Goal: Task Accomplishment & Management: Manage account settings

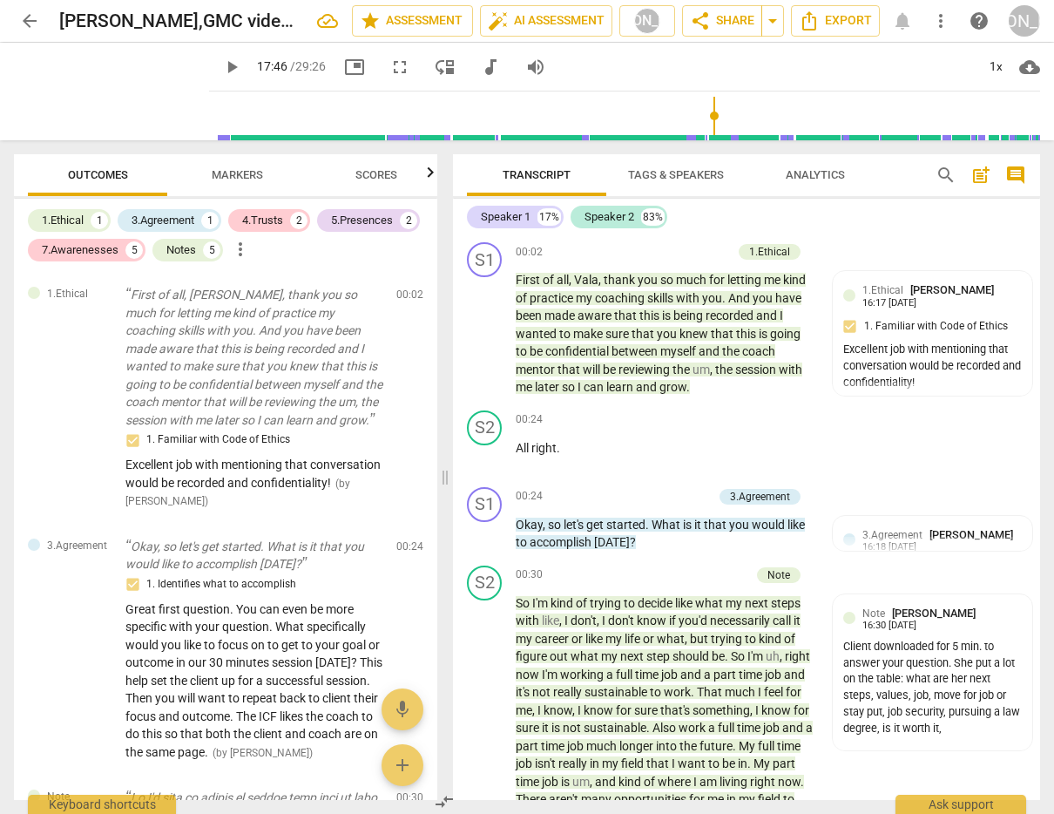
scroll to position [7027, 0]
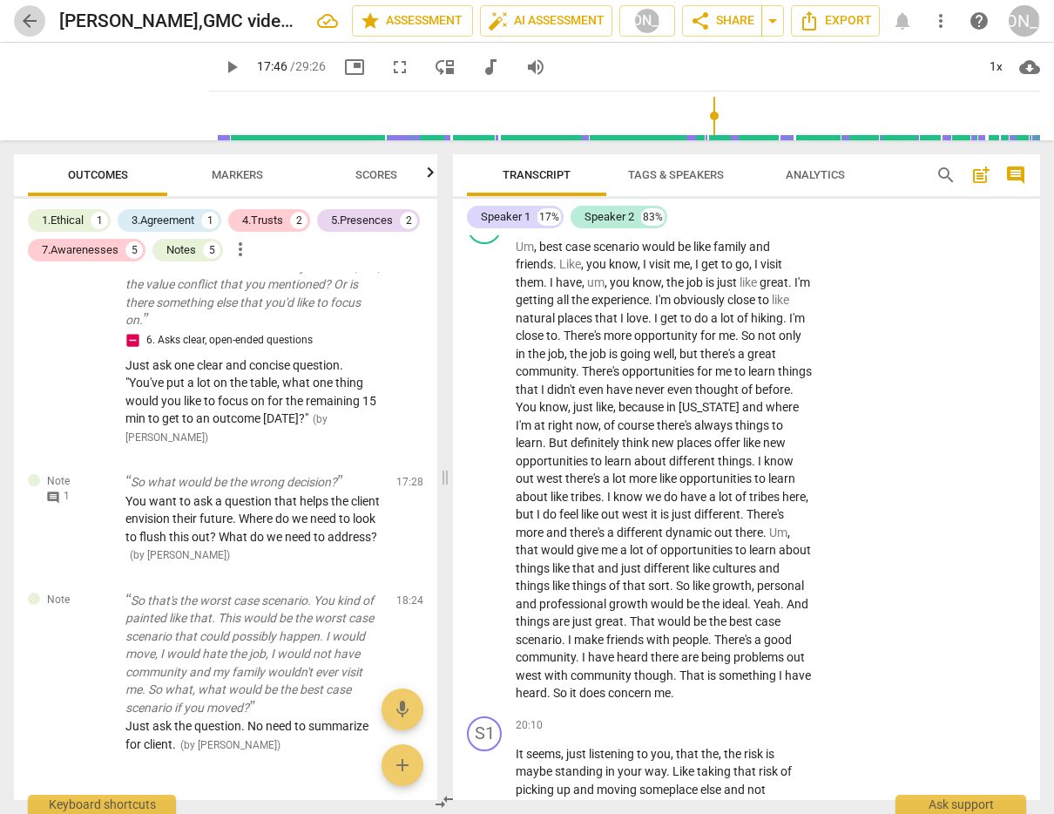
click at [29, 18] on span "arrow_back" at bounding box center [29, 20] width 21 height 21
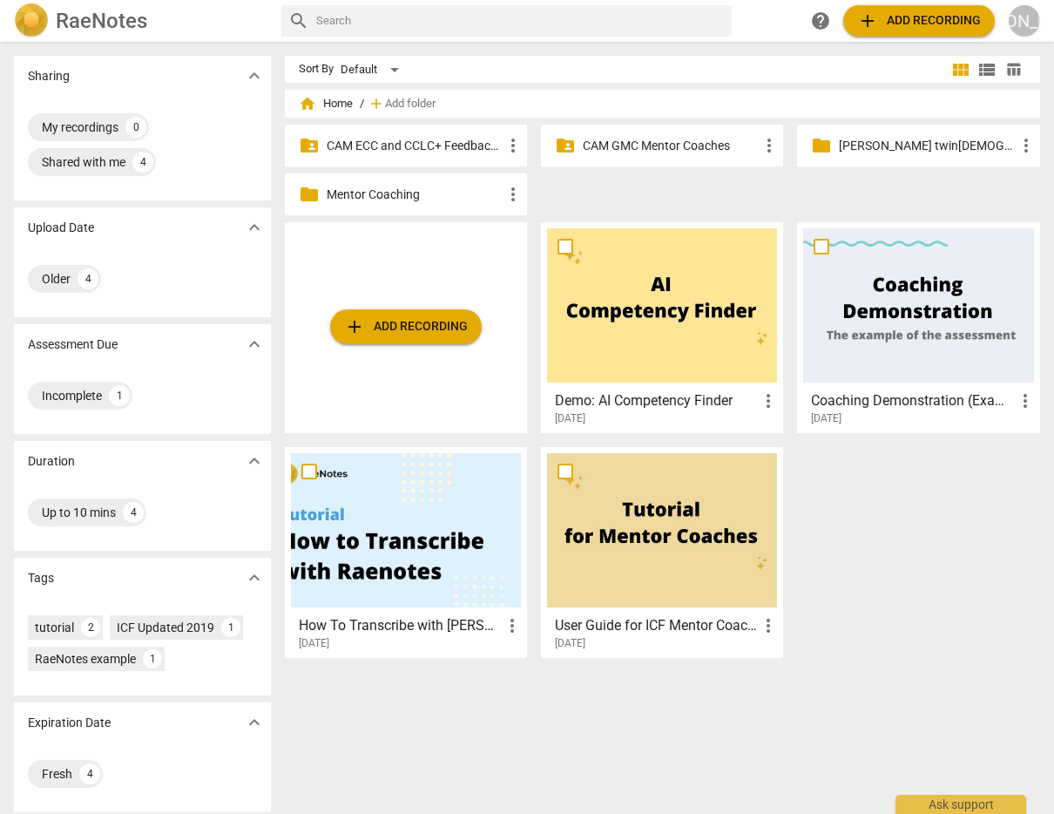
click at [619, 142] on p "CAM GMC Mentor Coaches" at bounding box center [671, 146] width 176 height 18
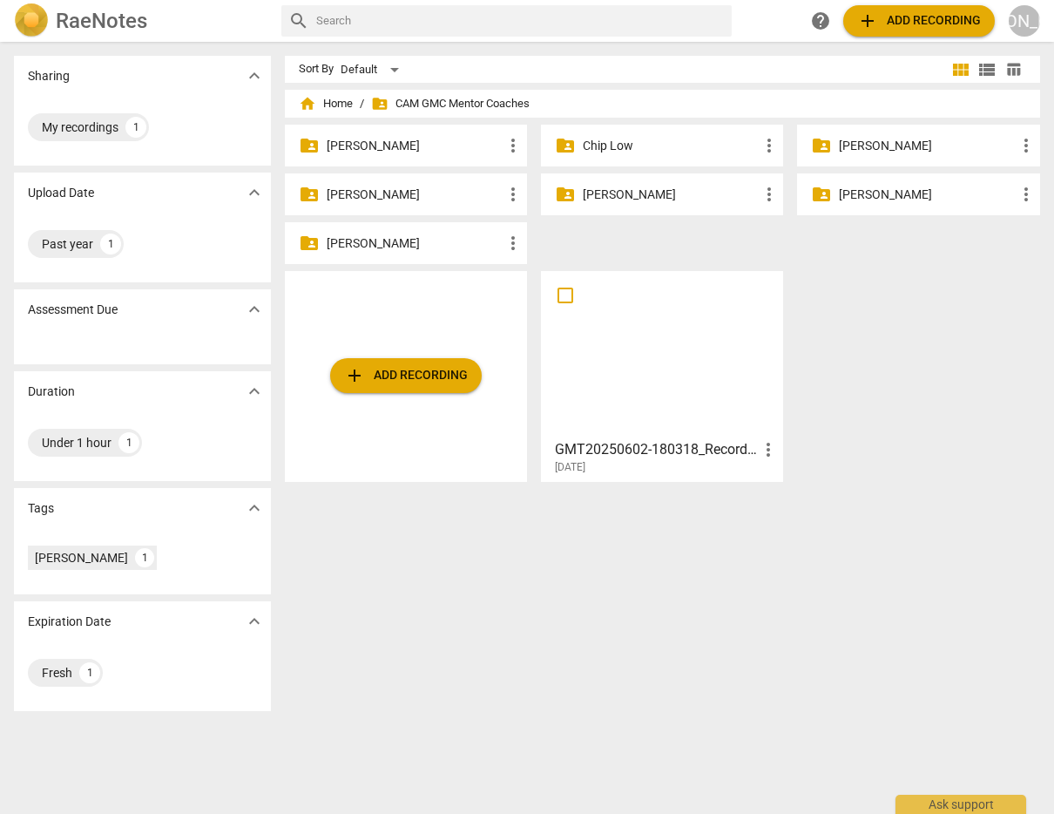
click at [394, 373] on span "add Add recording" at bounding box center [406, 375] width 124 height 21
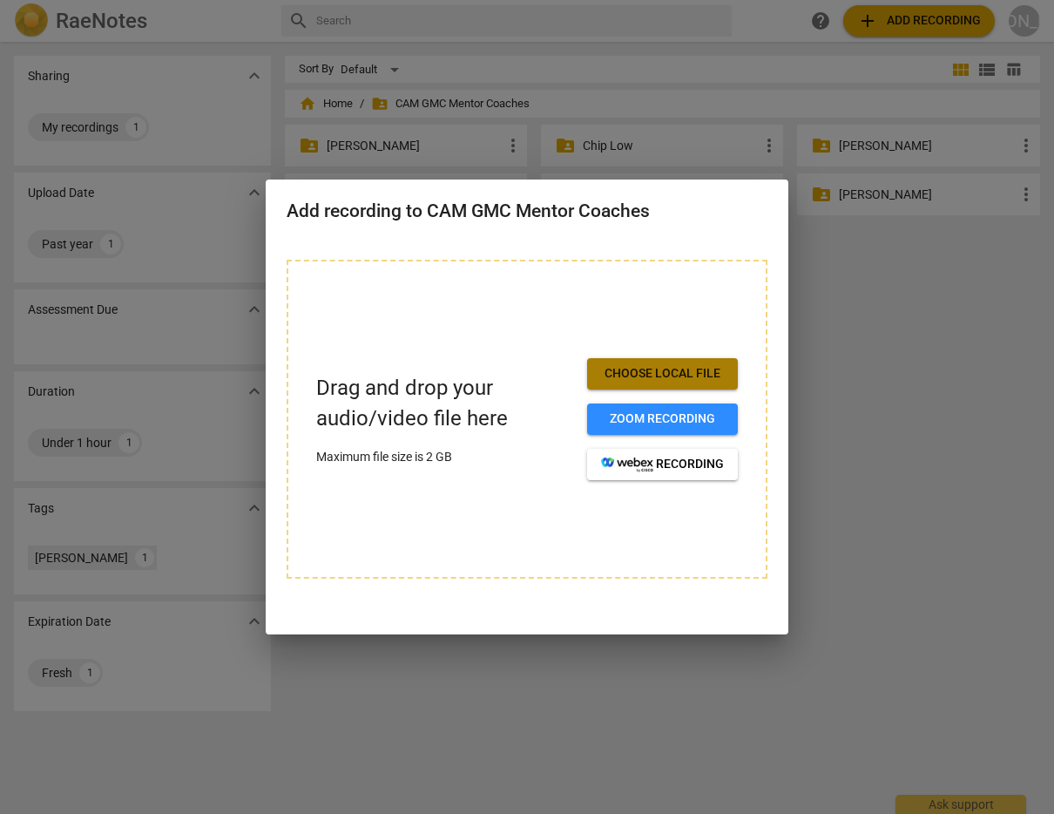
click at [665, 371] on span "Choose local file" at bounding box center [662, 373] width 123 height 17
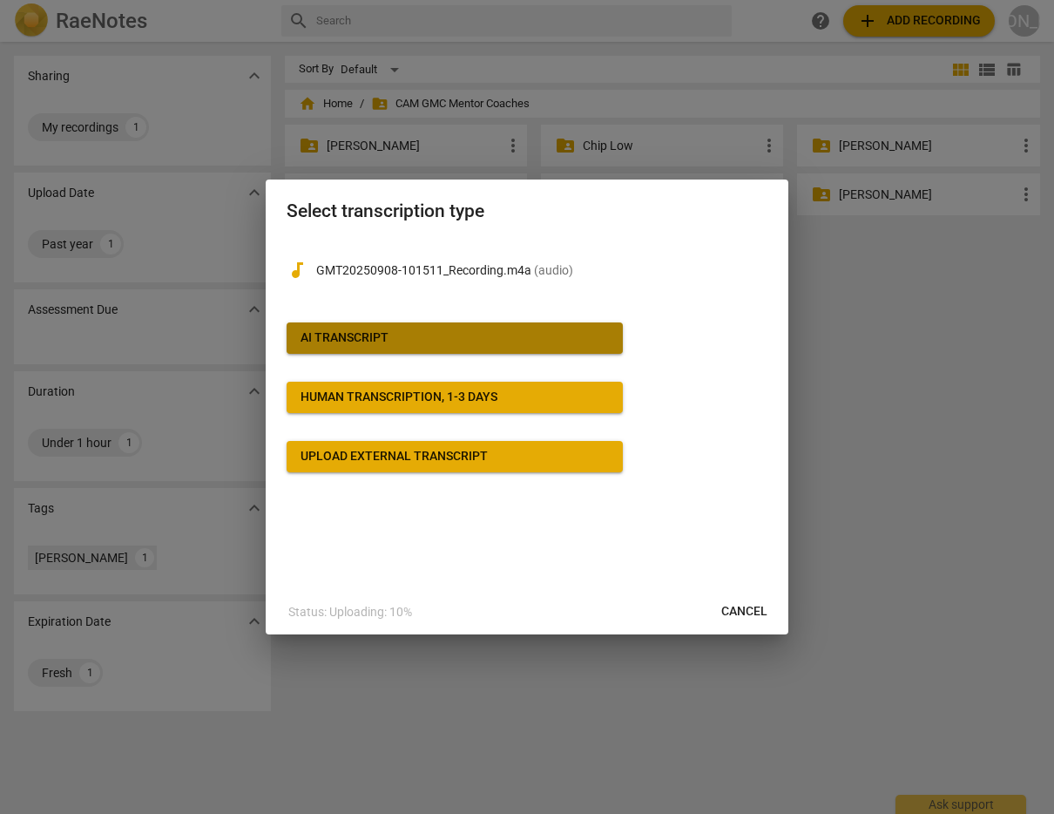
click at [498, 334] on span "AI Transcript" at bounding box center [455, 337] width 308 height 17
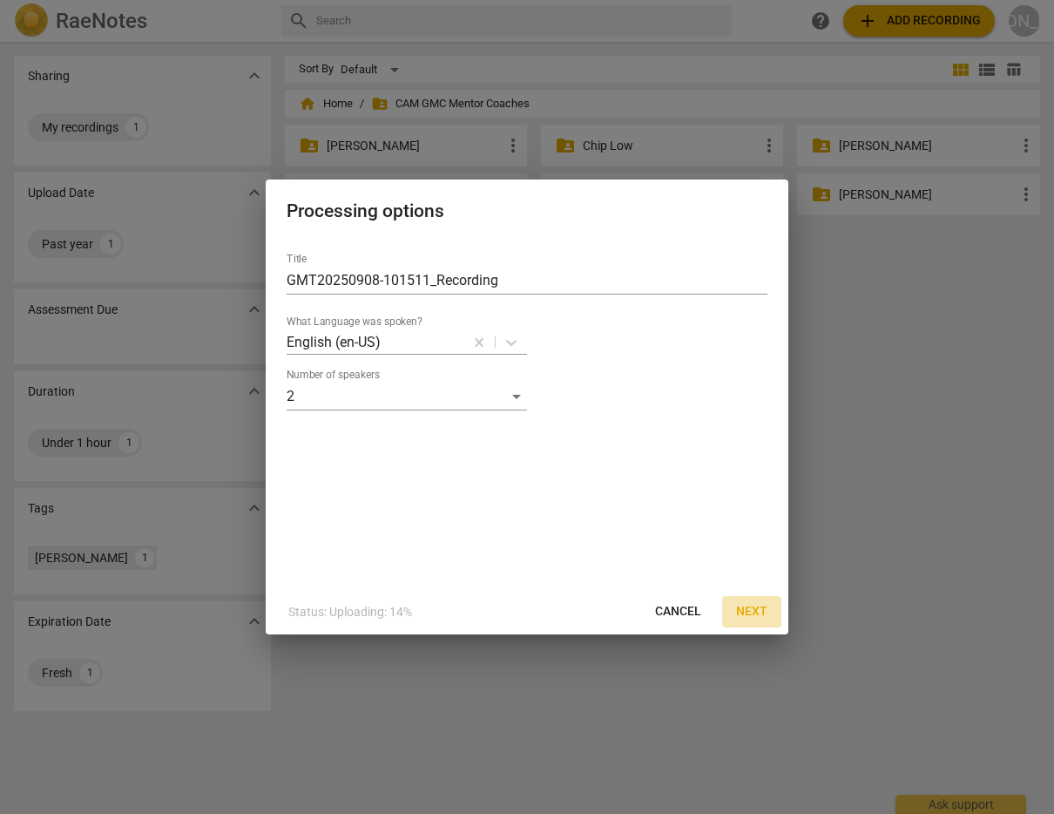
click at [752, 613] on span "Next" at bounding box center [751, 611] width 31 height 17
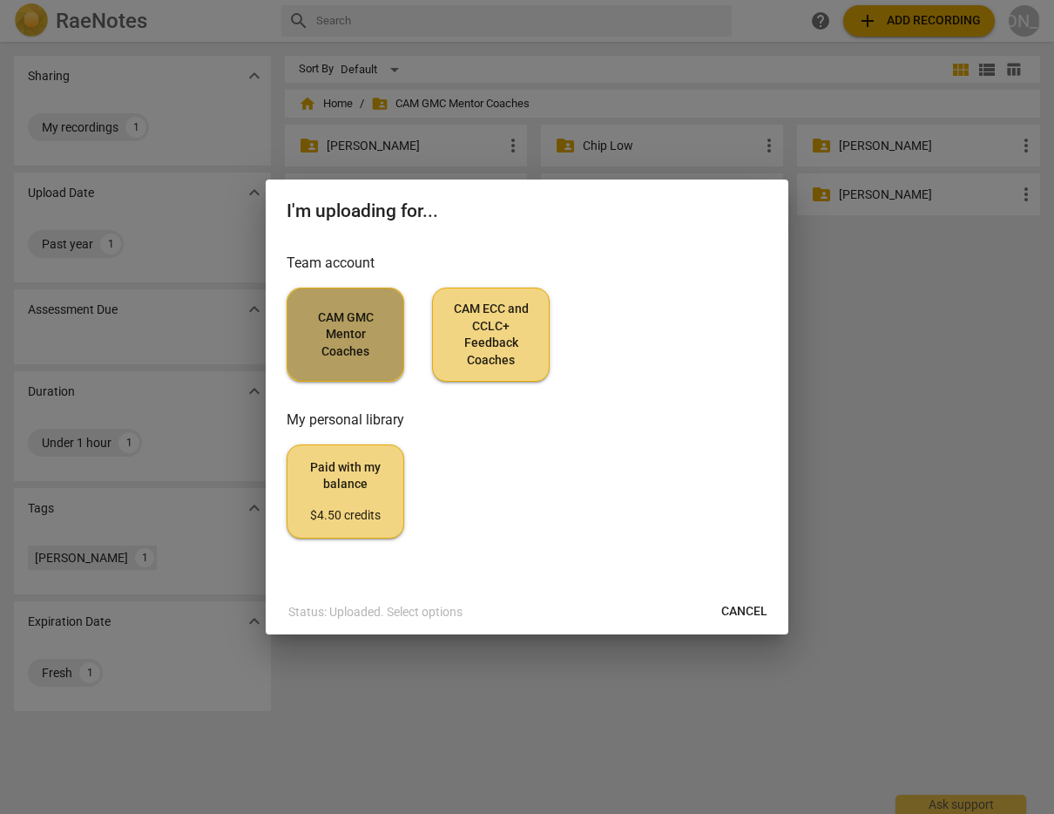
click at [345, 335] on span "CAM GMC Mentor Coaches" at bounding box center [345, 334] width 88 height 51
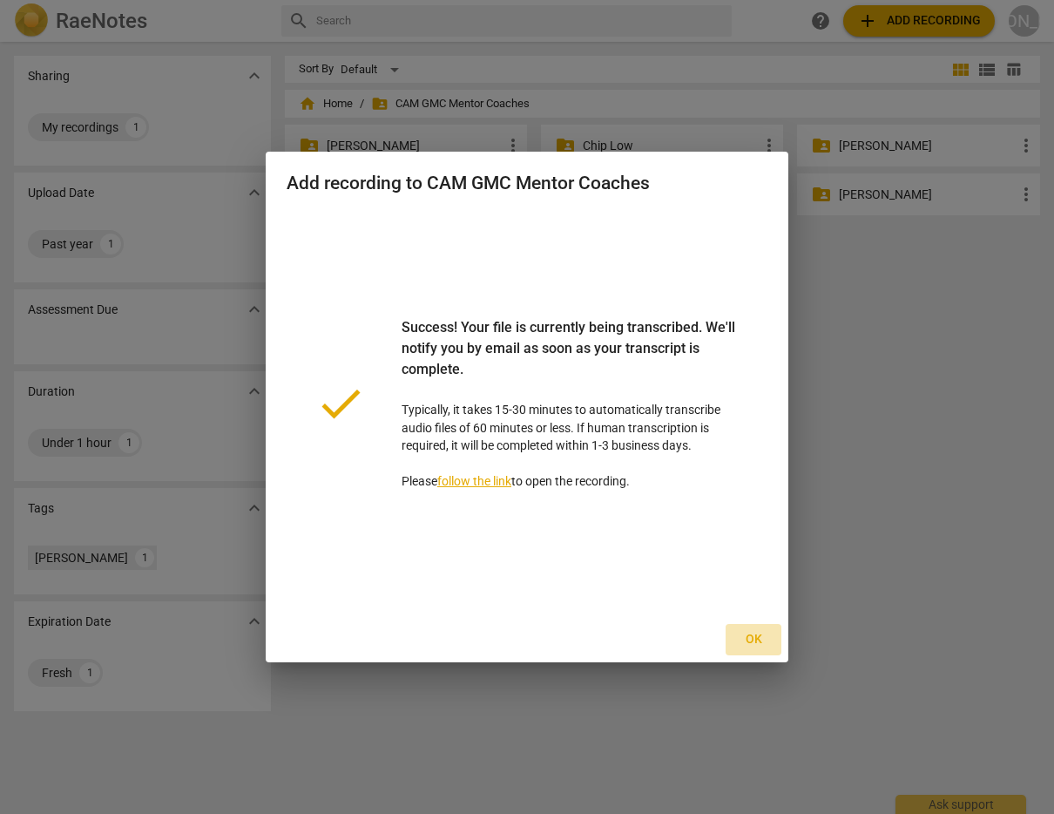
click at [751, 639] on span "Ok" at bounding box center [754, 639] width 28 height 17
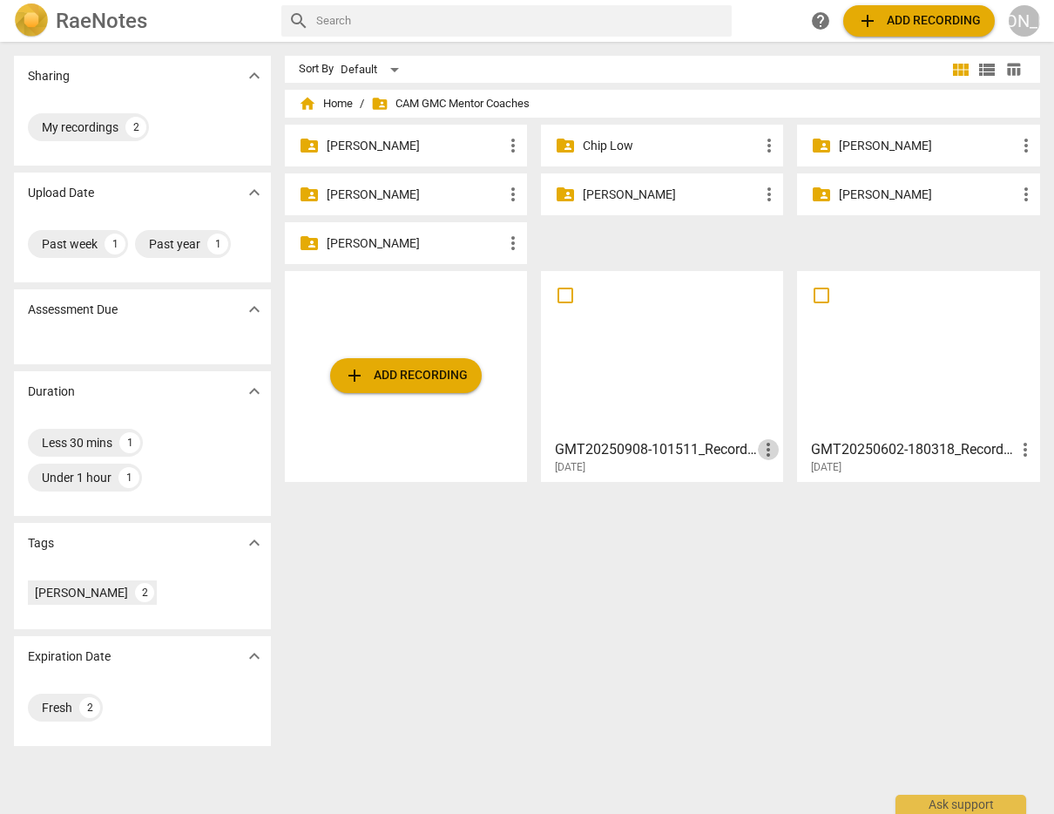
click at [760, 448] on span "more_vert" at bounding box center [768, 449] width 21 height 21
click at [760, 448] on li "Move" at bounding box center [787, 450] width 66 height 42
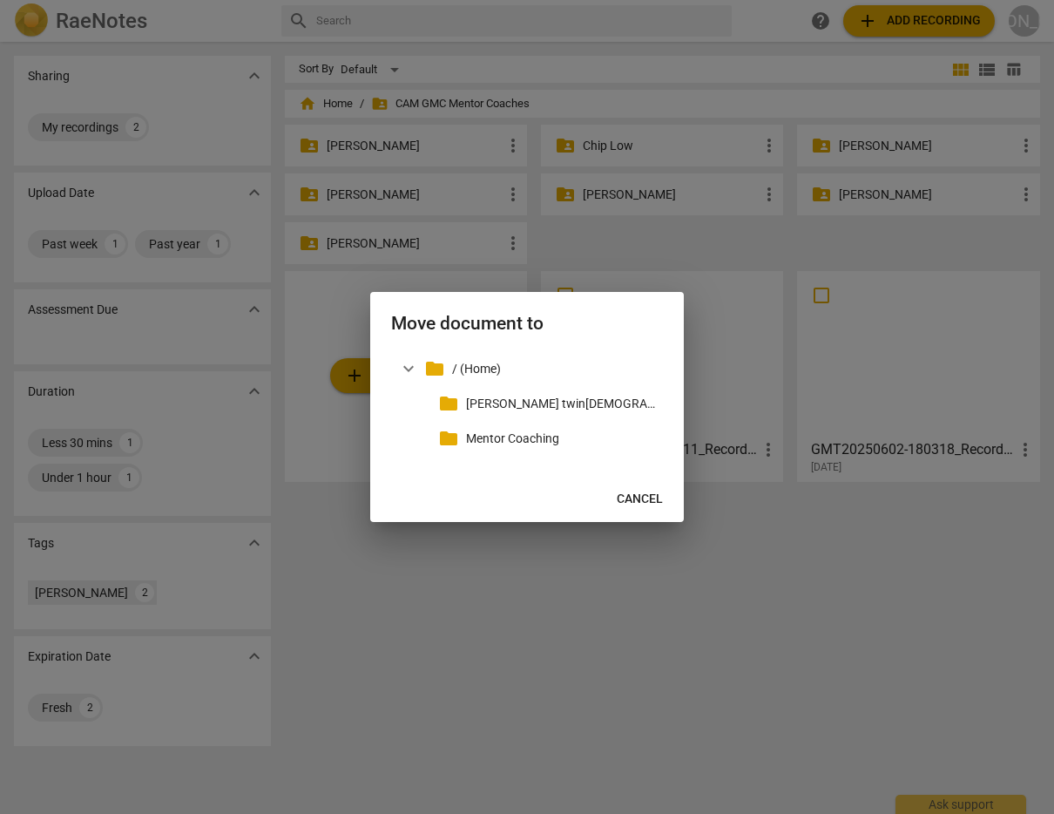
click at [633, 493] on span "Cancel" at bounding box center [640, 499] width 46 height 17
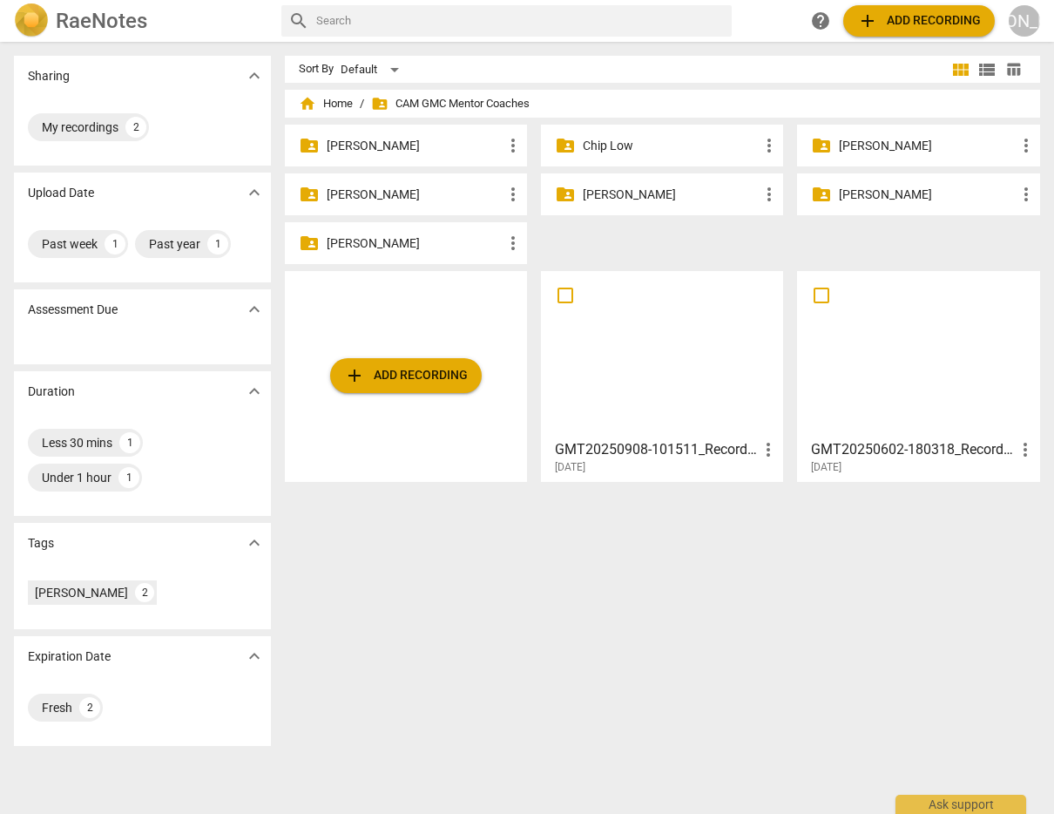
click at [661, 374] on div at bounding box center [662, 354] width 230 height 154
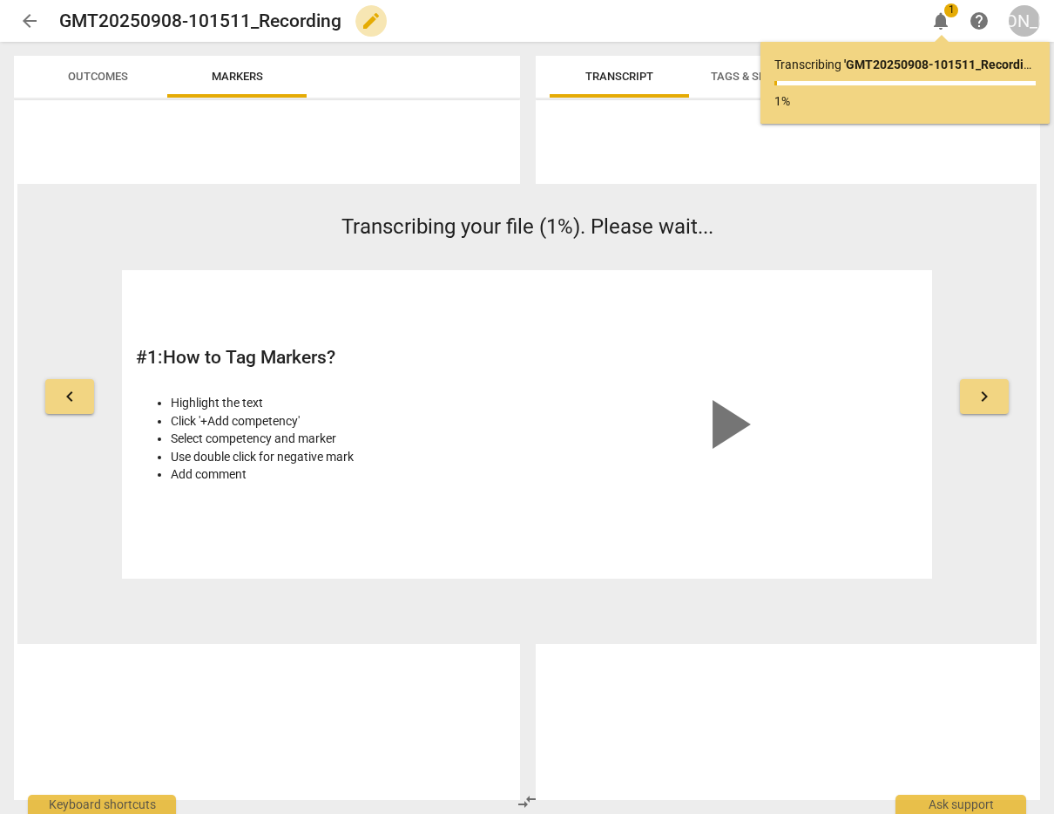
click at [361, 17] on span "edit" at bounding box center [371, 20] width 21 height 21
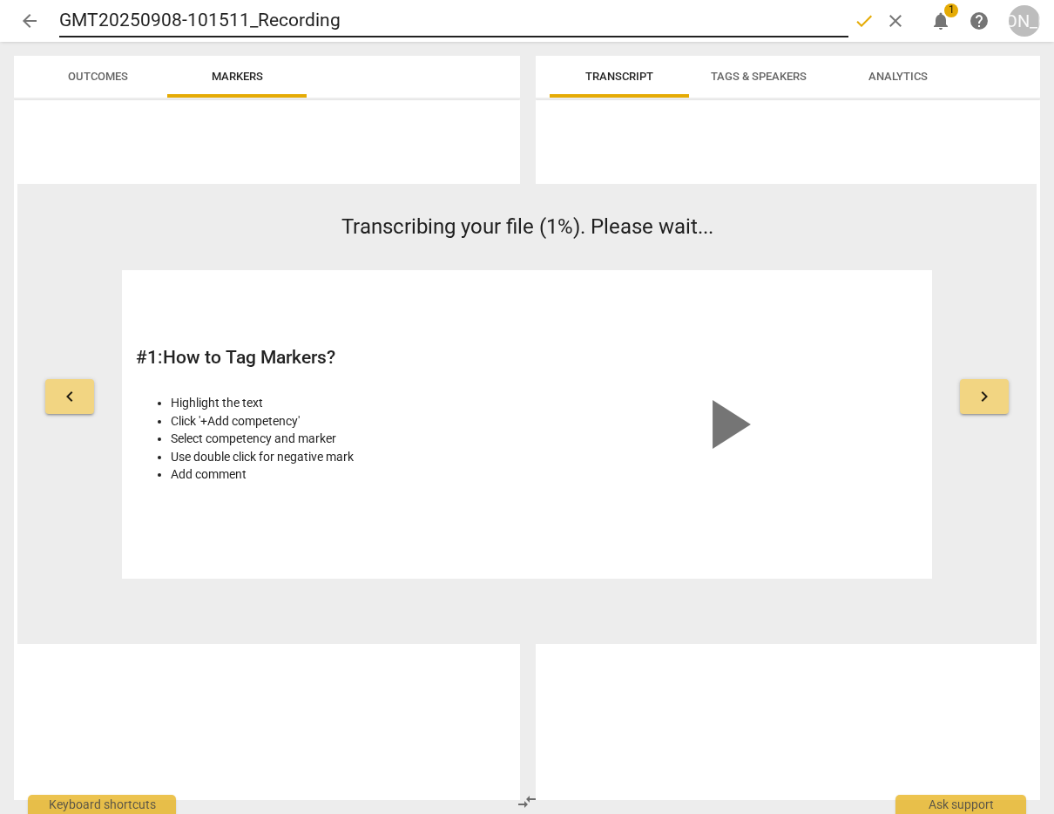
click at [62, 15] on div "arrow_back GMT20250908-101511_Recording done clear notifications 1 help [PERSON…" at bounding box center [527, 20] width 1026 height 33
click at [59, 18] on input "GMT20250908-101511_Recording" at bounding box center [453, 20] width 789 height 33
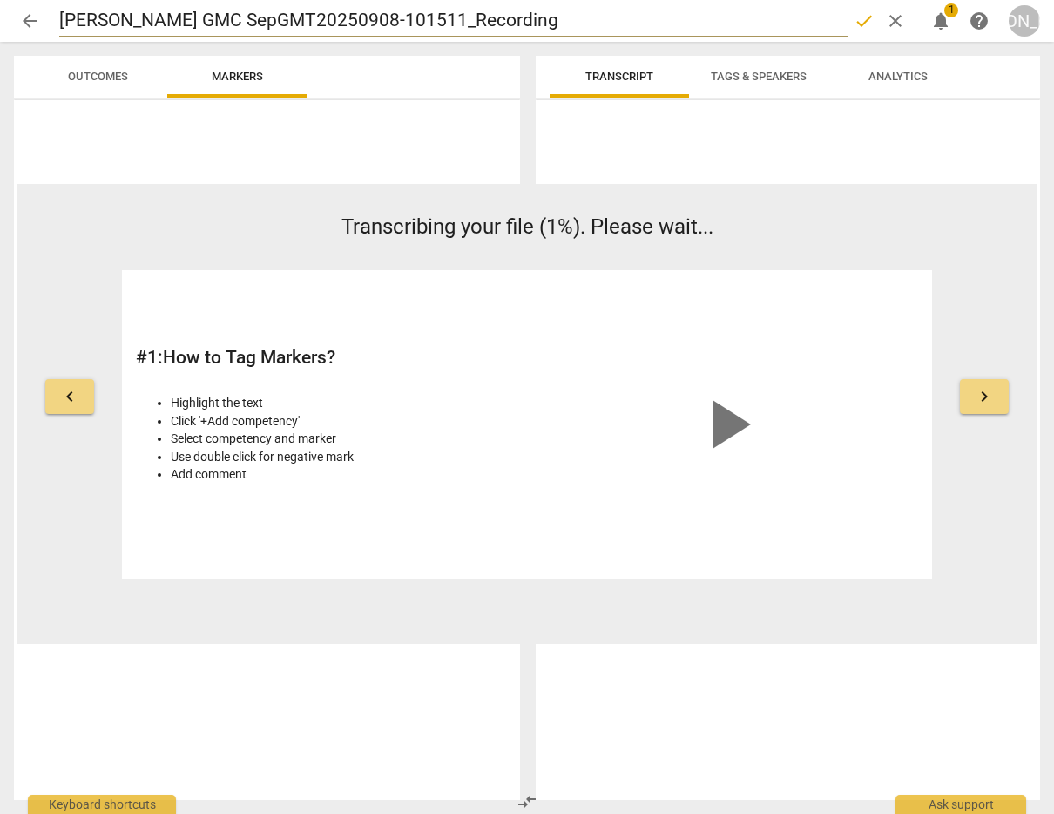
type input "[PERSON_NAME] GMC SeptGMT20250908-101511_Recording"
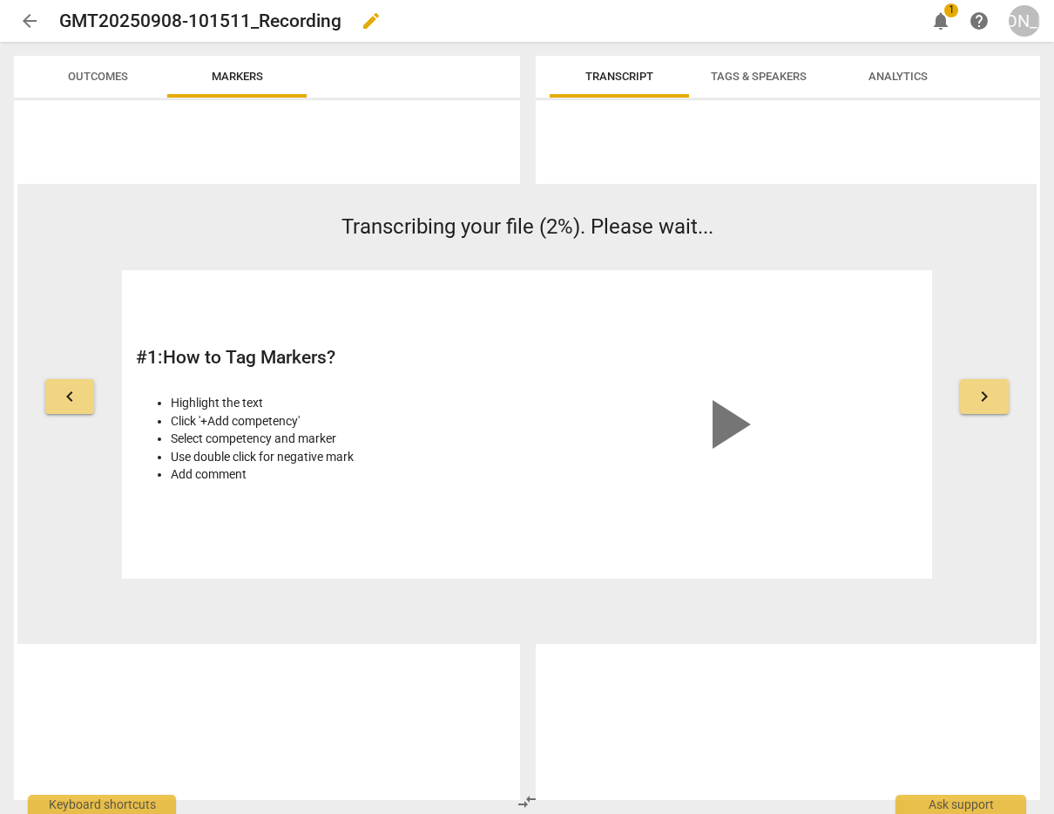
click at [62, 20] on h2 "GMT20250908-101511_Recording" at bounding box center [200, 21] width 282 height 22
click at [370, 17] on span "edit" at bounding box center [371, 20] width 21 height 21
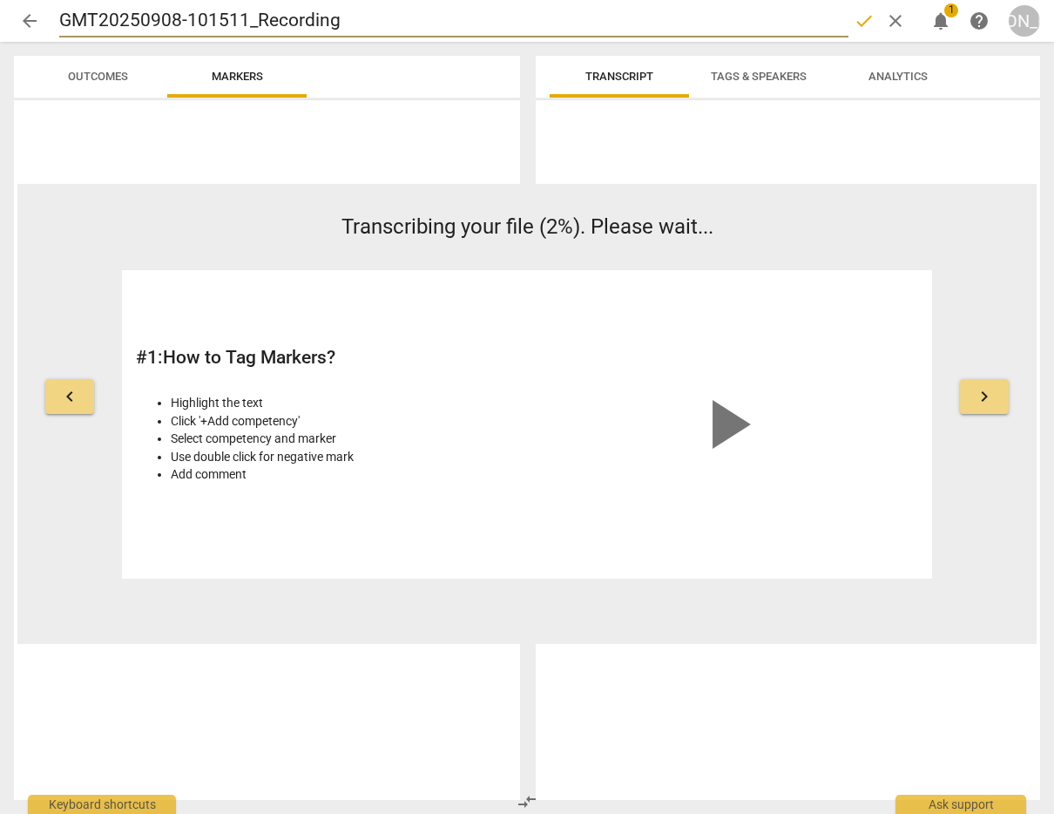
click at [59, 17] on input "GMT20250908-101511_Recording" at bounding box center [453, 20] width 789 height 33
type input "[PERSON_NAME] GMT20250908-101511_Recording"
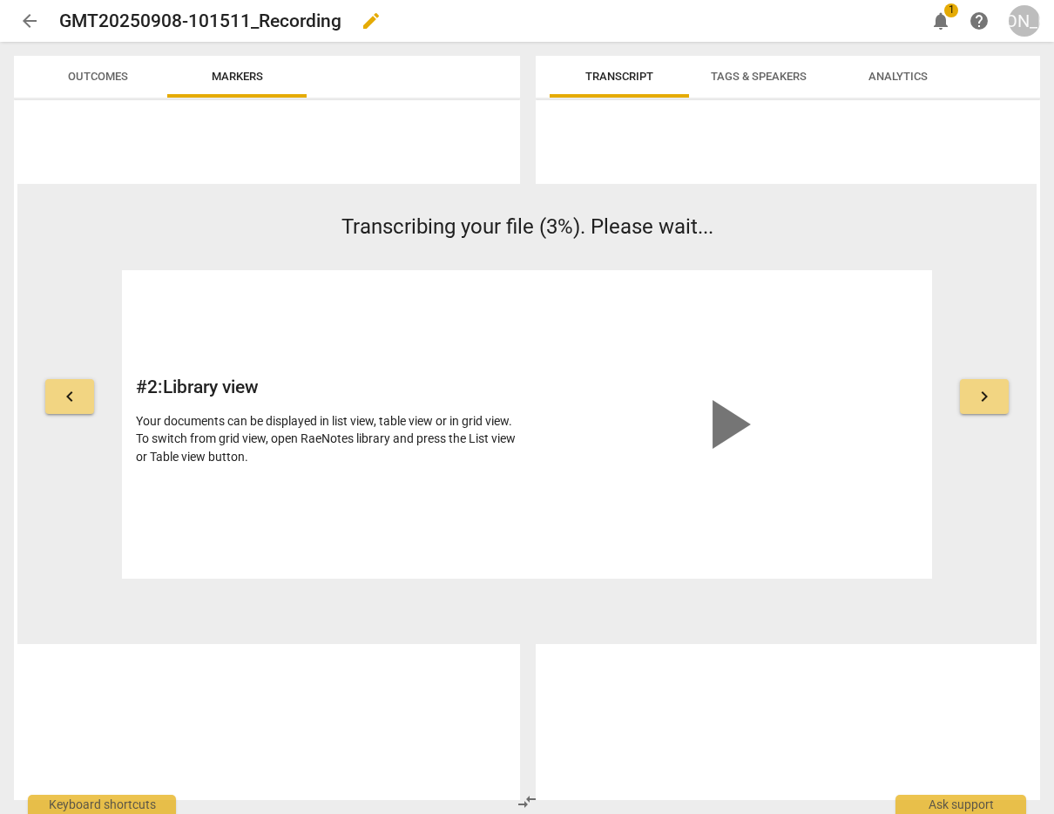
click at [60, 18] on h2 "GMT20250908-101511_Recording" at bounding box center [200, 21] width 282 height 22
click at [365, 15] on span "edit" at bounding box center [371, 20] width 21 height 21
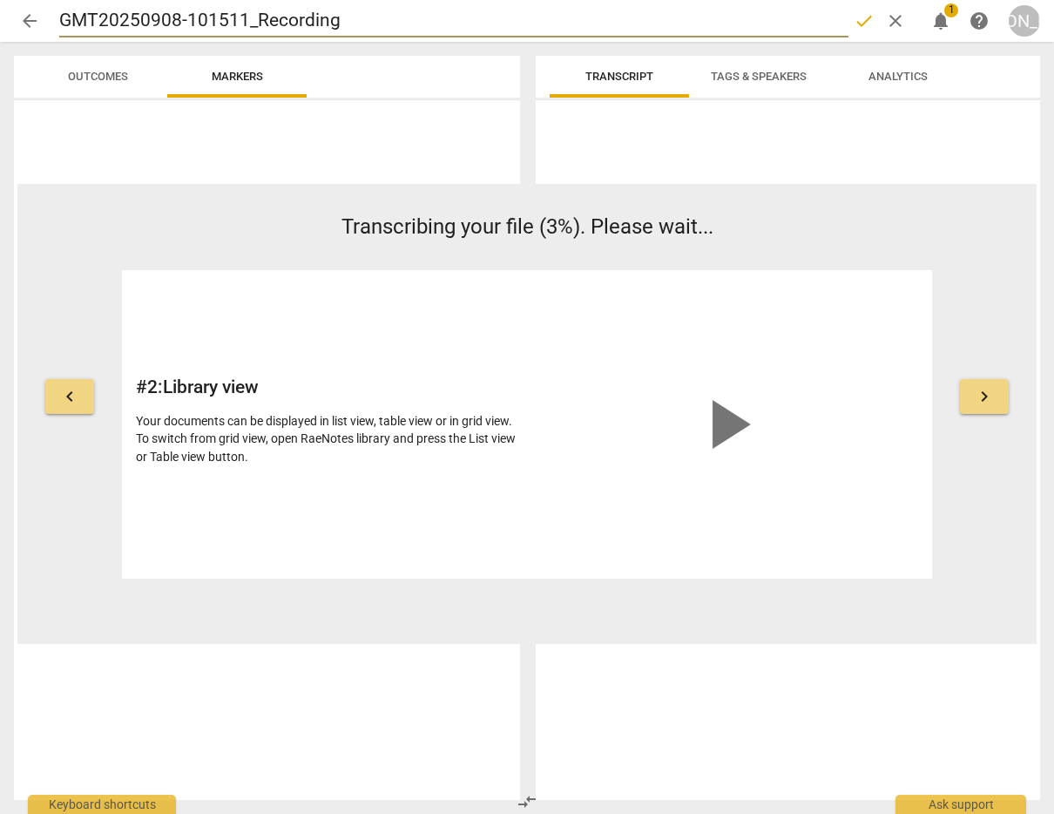
click at [60, 17] on input "GMT20250908-101511_Recording" at bounding box center [453, 20] width 789 height 33
type input "[PERSON_NAME] DGMT20250908-101511_Recording"
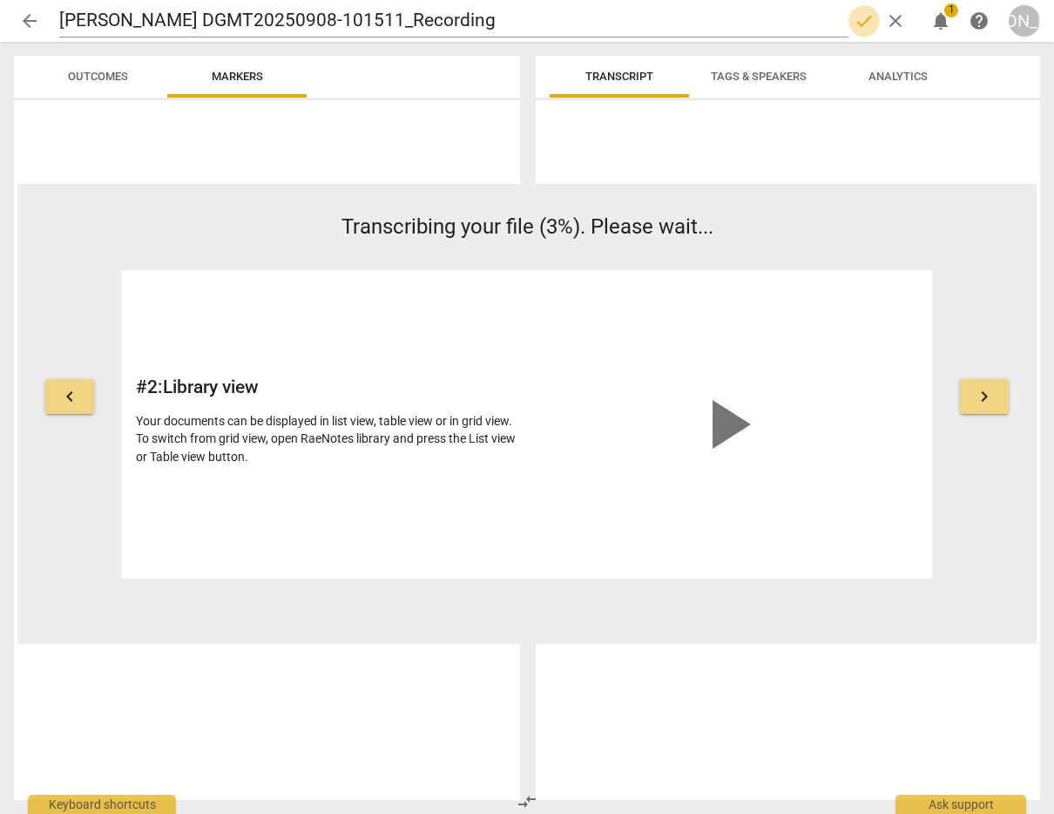
click at [862, 18] on span "done" at bounding box center [864, 20] width 21 height 21
